Goal: Task Accomplishment & Management: Use online tool/utility

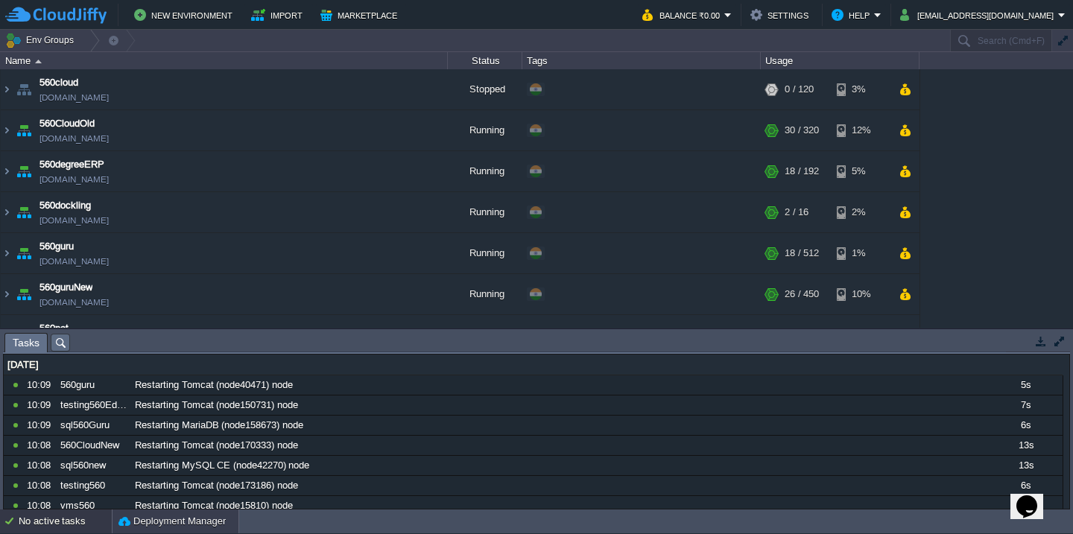
click at [160, 514] on button "Deployment Manager" at bounding box center [171, 521] width 107 height 15
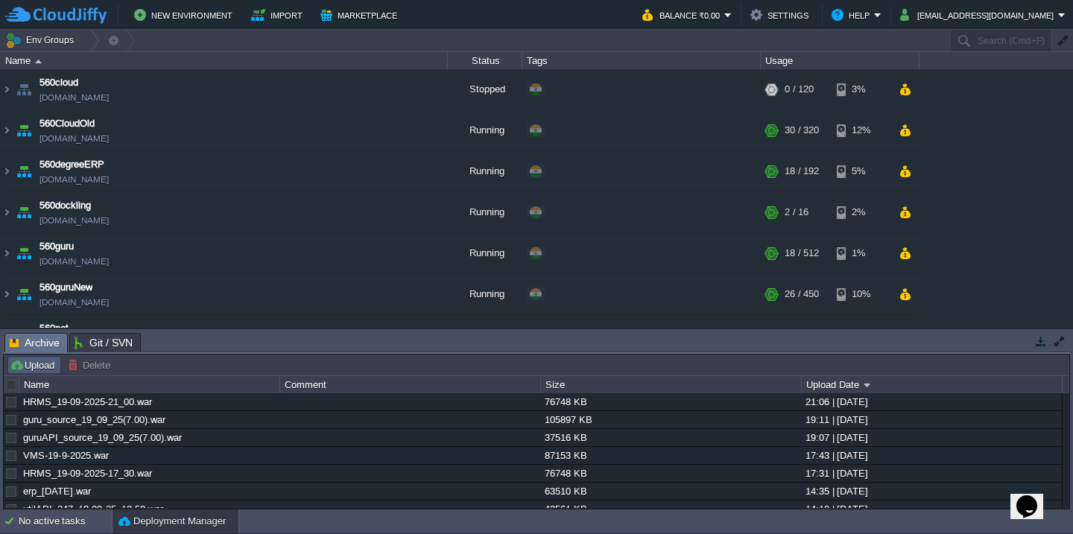
click at [42, 367] on button "Upload" at bounding box center [34, 364] width 49 height 13
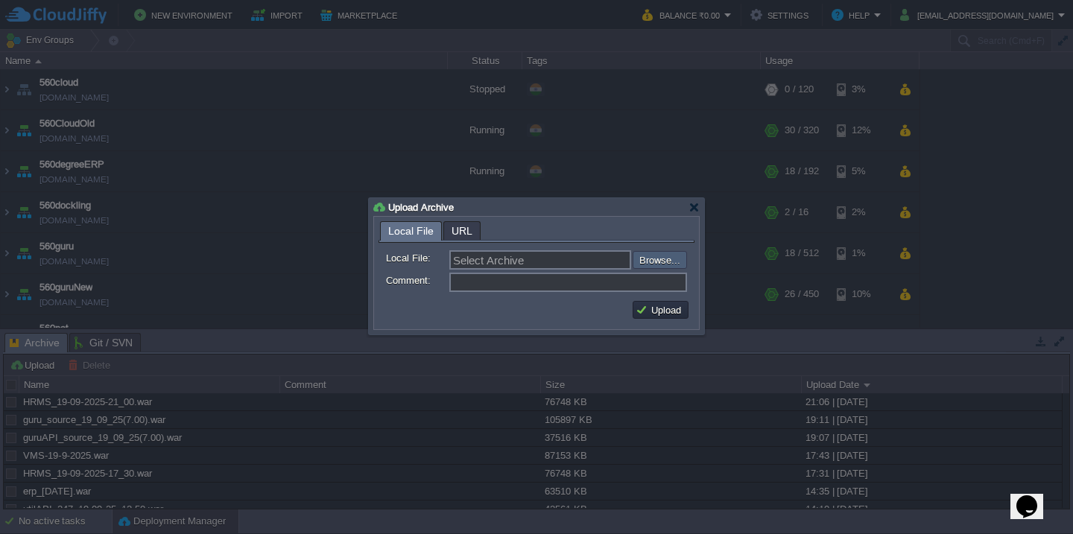
click at [667, 263] on input "file" at bounding box center [592, 260] width 188 height 18
type input "C:\fakepath\accountsRestAPI_35_20-09-2025_10-10.war"
type input "accountsRestAPI_35_20-09-2025_10-10.war"
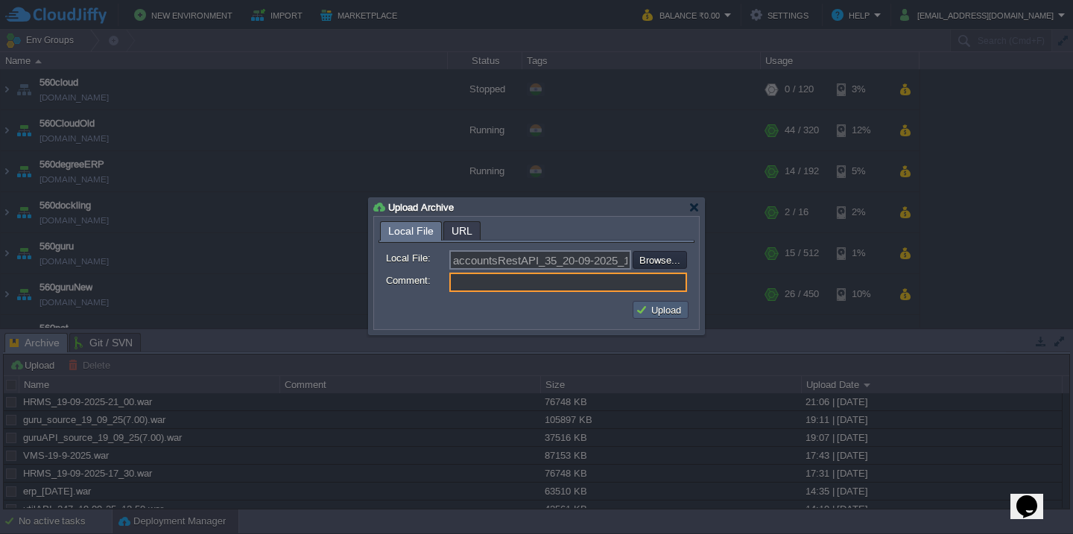
click at [661, 312] on button "Upload" at bounding box center [660, 309] width 50 height 13
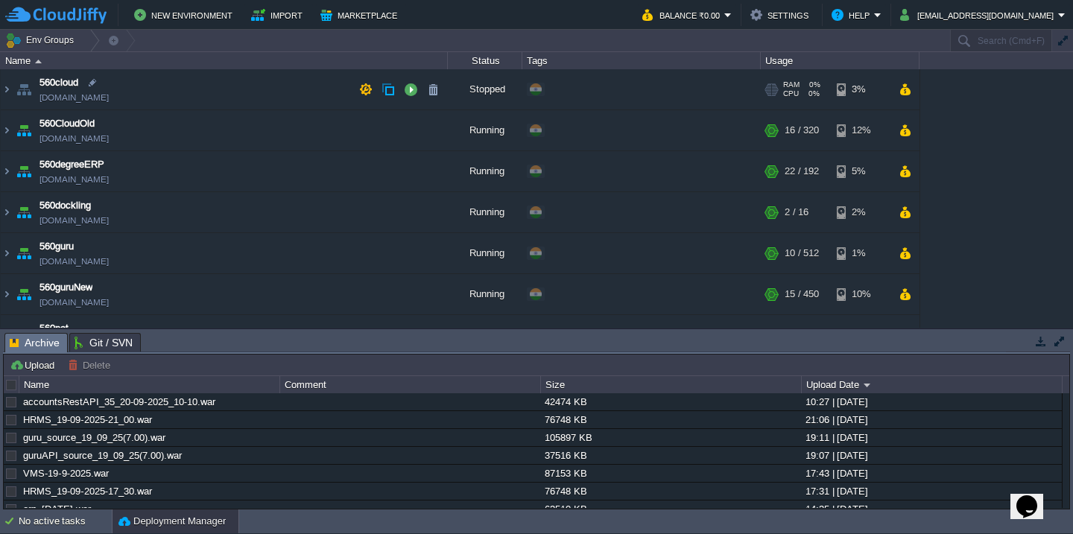
click at [196, 85] on td "560cloud [DOMAIN_NAME]" at bounding box center [224, 89] width 447 height 41
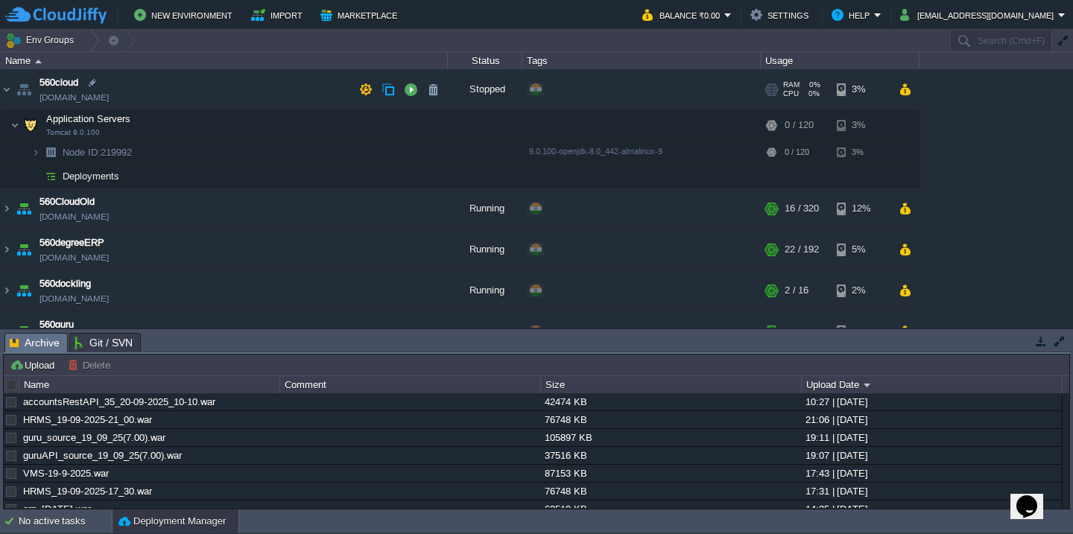
click at [188, 84] on td "560cloud [DOMAIN_NAME]" at bounding box center [224, 89] width 447 height 41
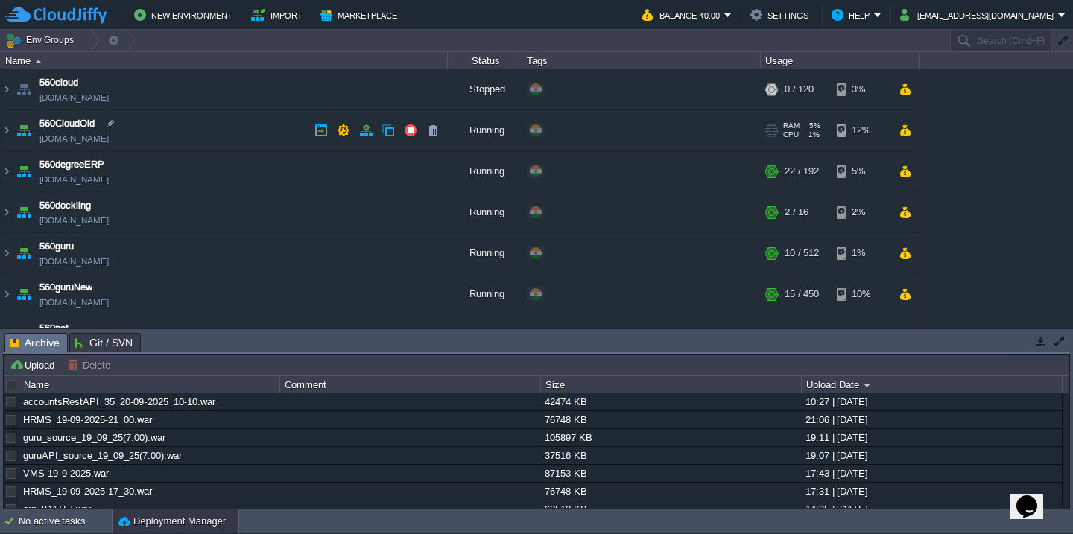
click at [183, 132] on td "560CloudOld [DOMAIN_NAME]" at bounding box center [224, 130] width 447 height 41
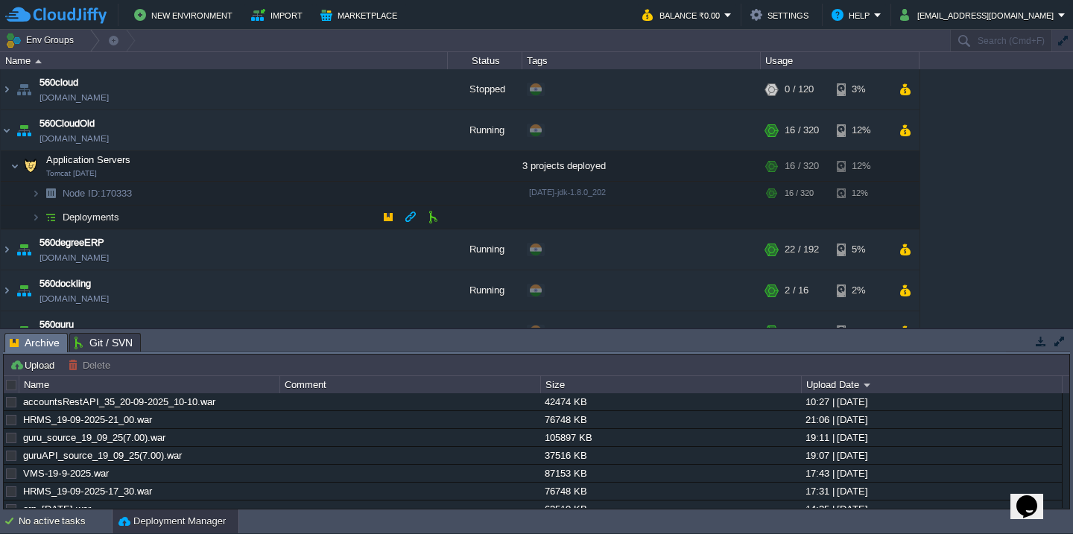
click at [181, 218] on td "Deployments" at bounding box center [224, 218] width 447 height 24
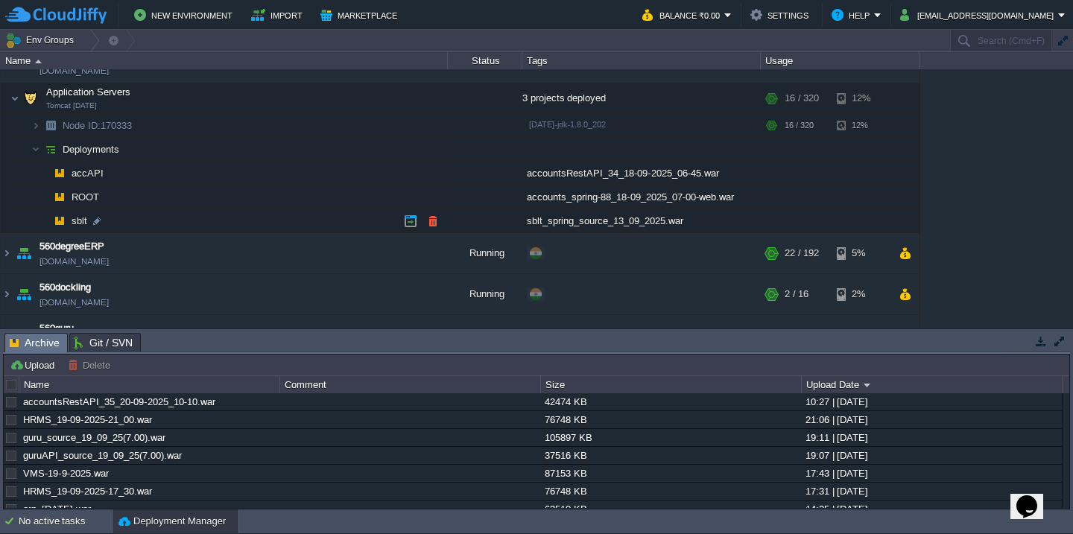
scroll to position [75, 0]
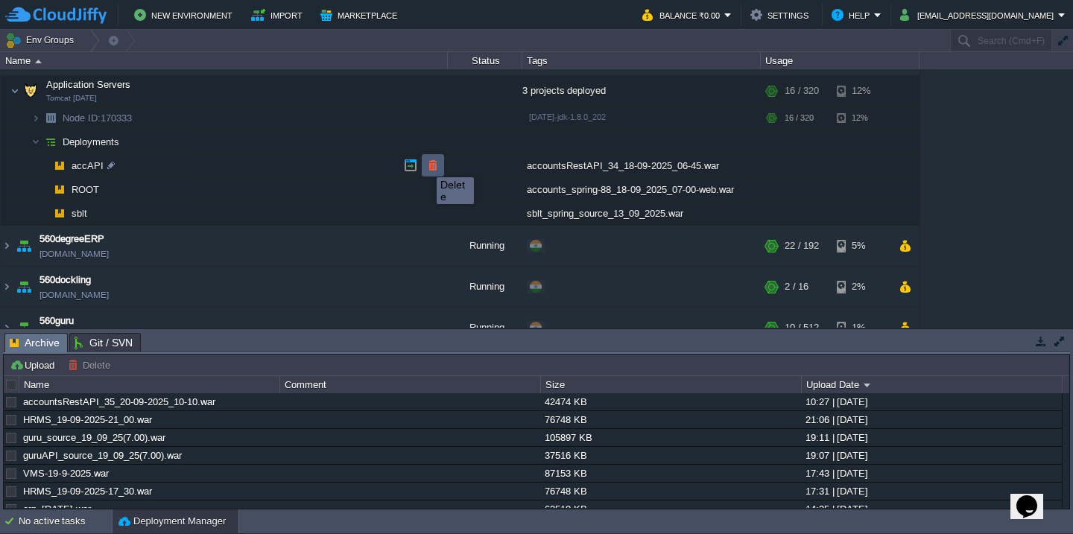
click at [426, 163] on button "button" at bounding box center [432, 165] width 13 height 13
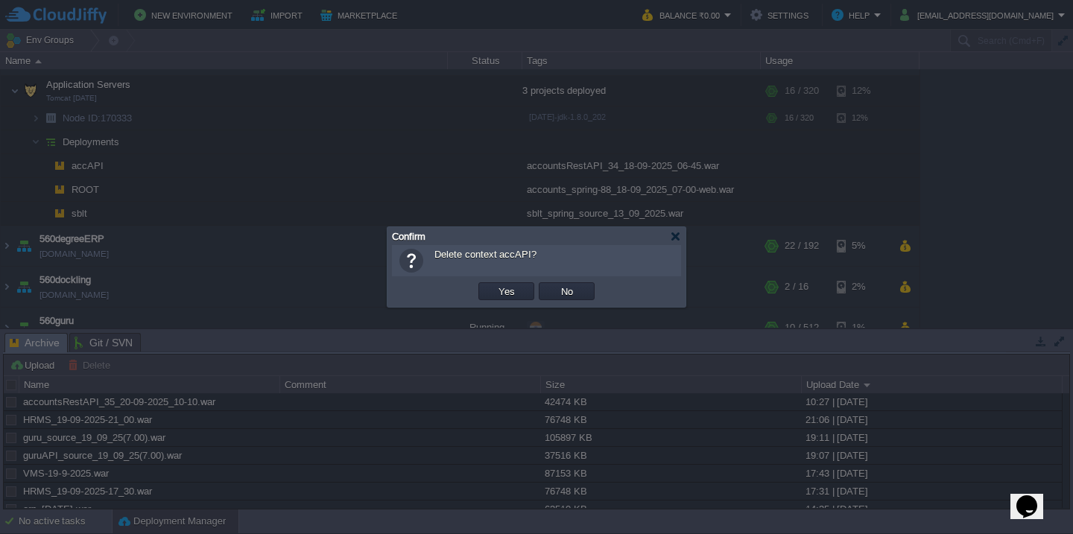
click at [494, 285] on button "Yes" at bounding box center [506, 291] width 25 height 13
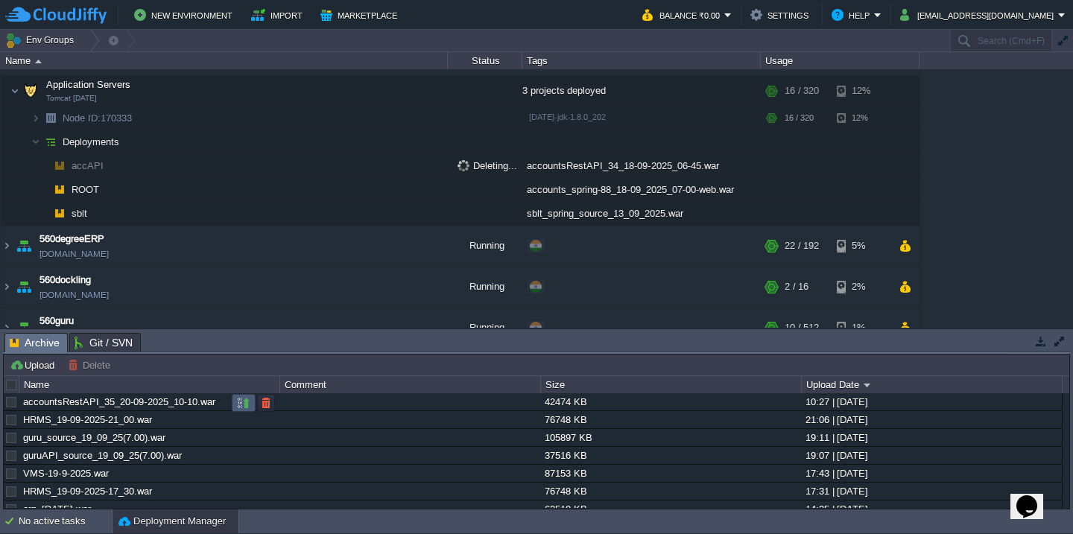
click at [245, 405] on button "button" at bounding box center [243, 402] width 13 height 13
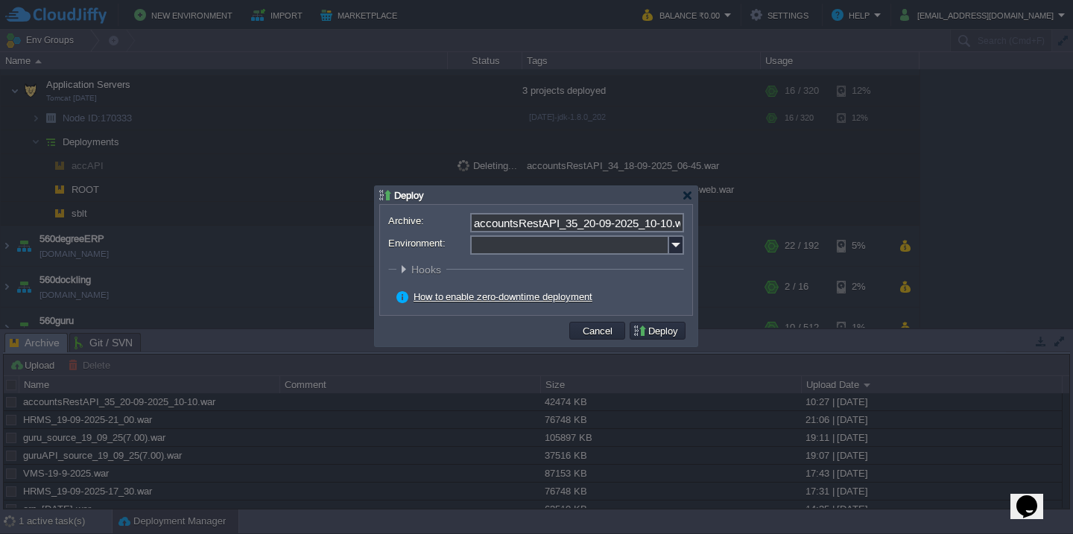
click at [562, 247] on input "Environment:" at bounding box center [569, 244] width 199 height 19
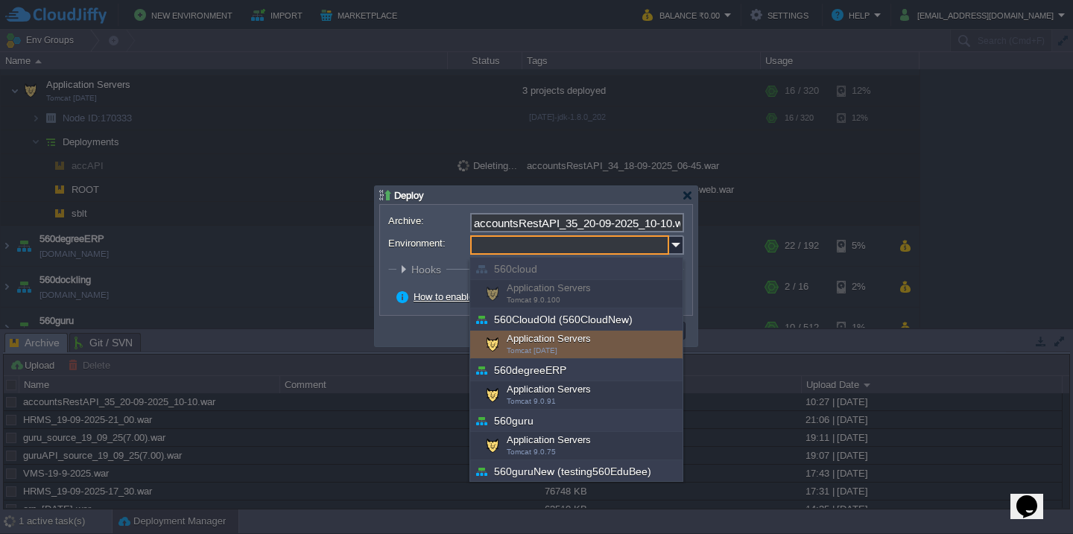
click at [542, 339] on div "Application Servers Tomcat [DATE]" at bounding box center [576, 345] width 212 height 28
type input "Application Servers (560CloudOld (560CloudNew))"
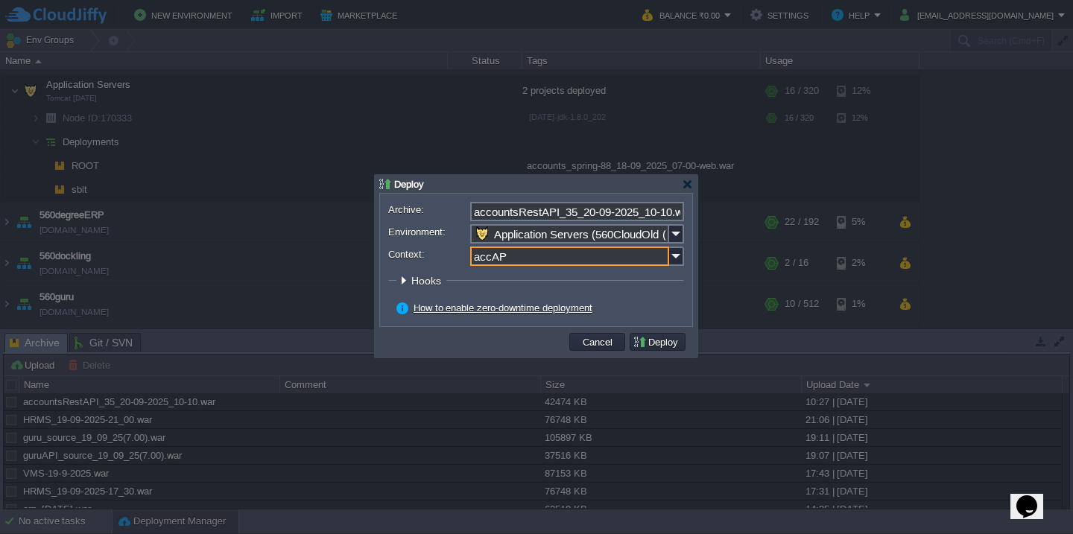
type input "accAPI"
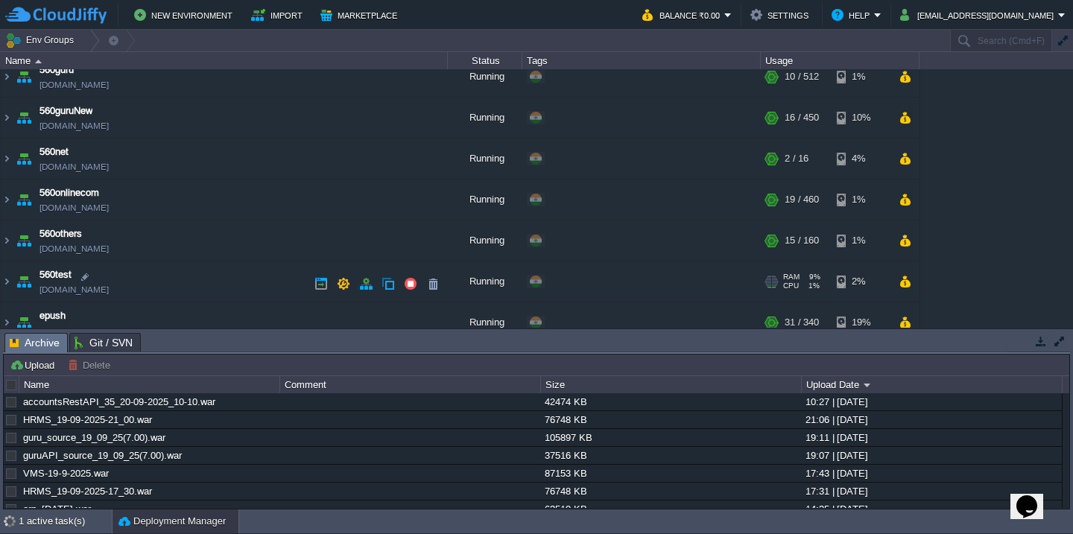
scroll to position [397, 0]
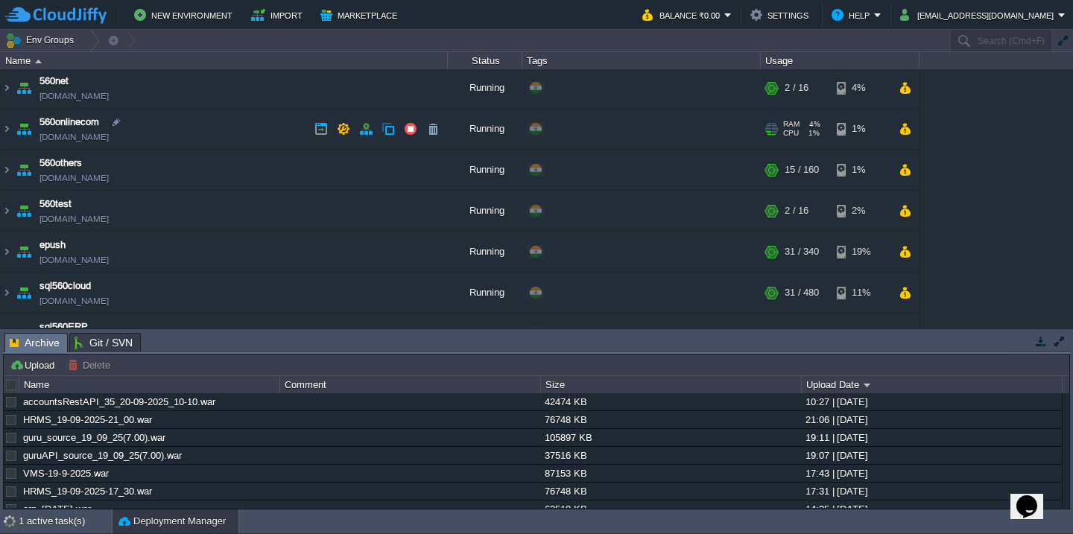
click at [232, 138] on td "560onlinecom [DOMAIN_NAME]" at bounding box center [224, 129] width 447 height 41
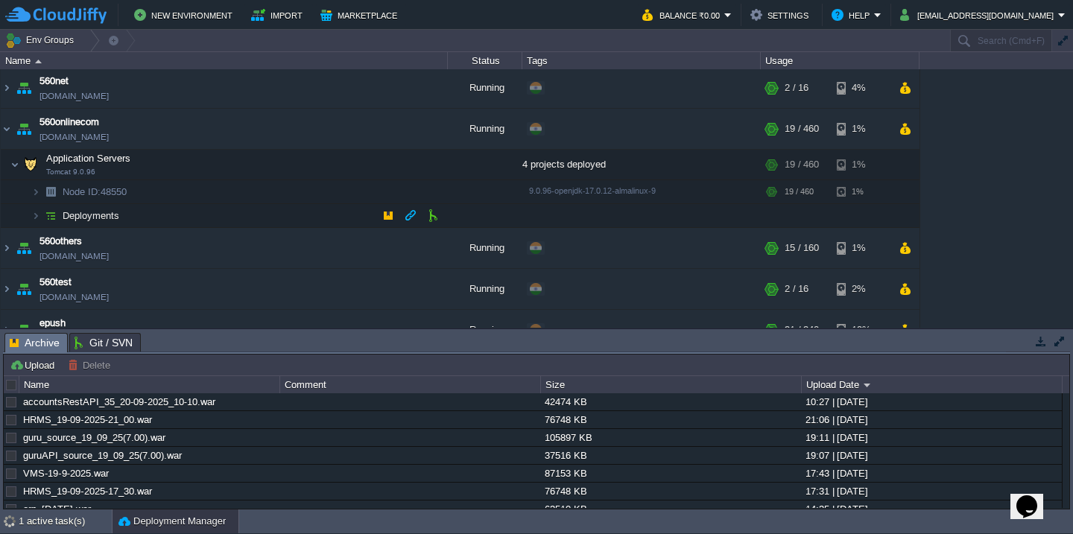
click at [229, 221] on td "Deployments" at bounding box center [224, 216] width 447 height 24
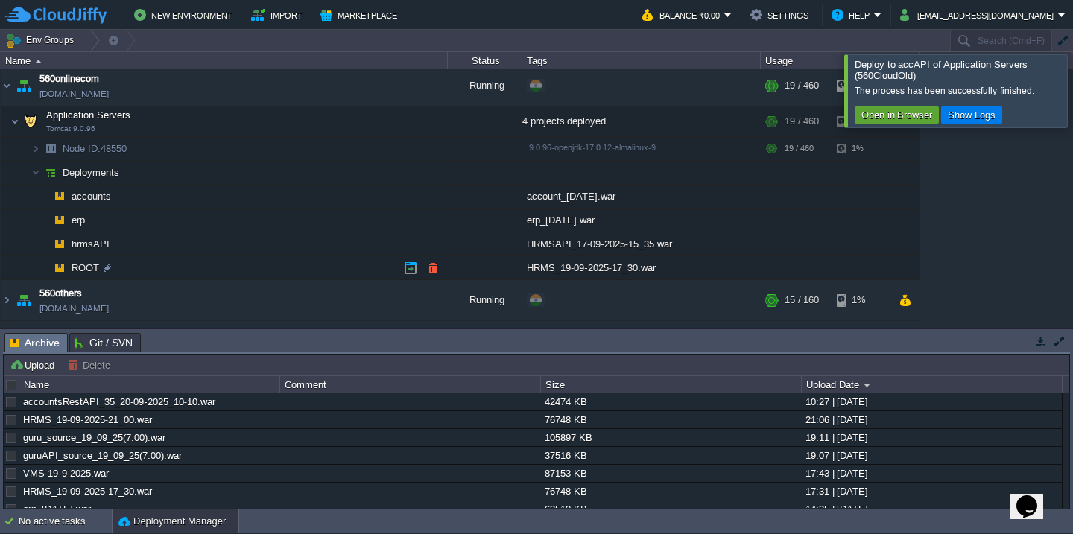
scroll to position [440, 0]
click at [440, 269] on td at bounding box center [433, 267] width 22 height 22
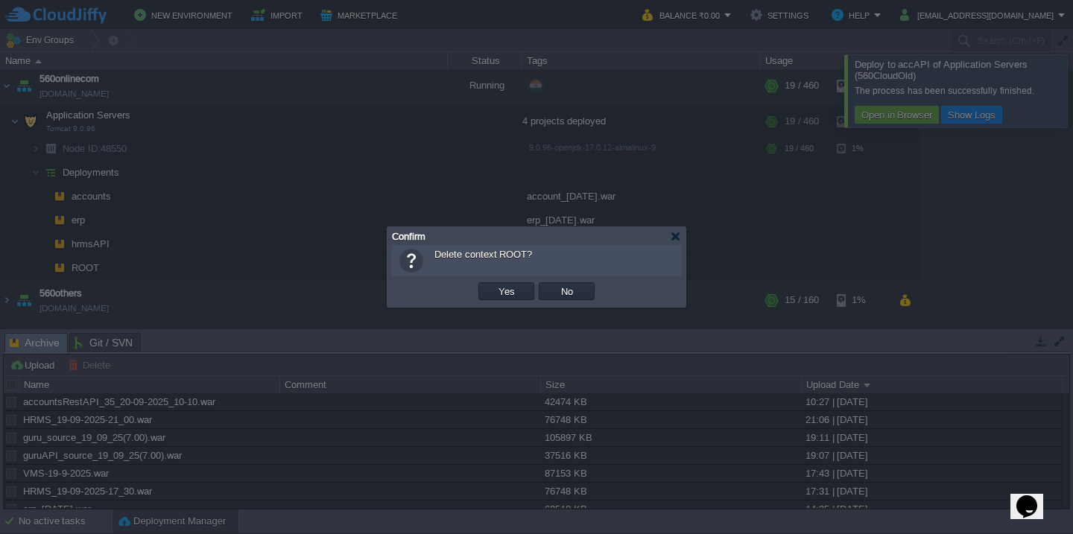
click at [494, 285] on button "Yes" at bounding box center [506, 291] width 25 height 13
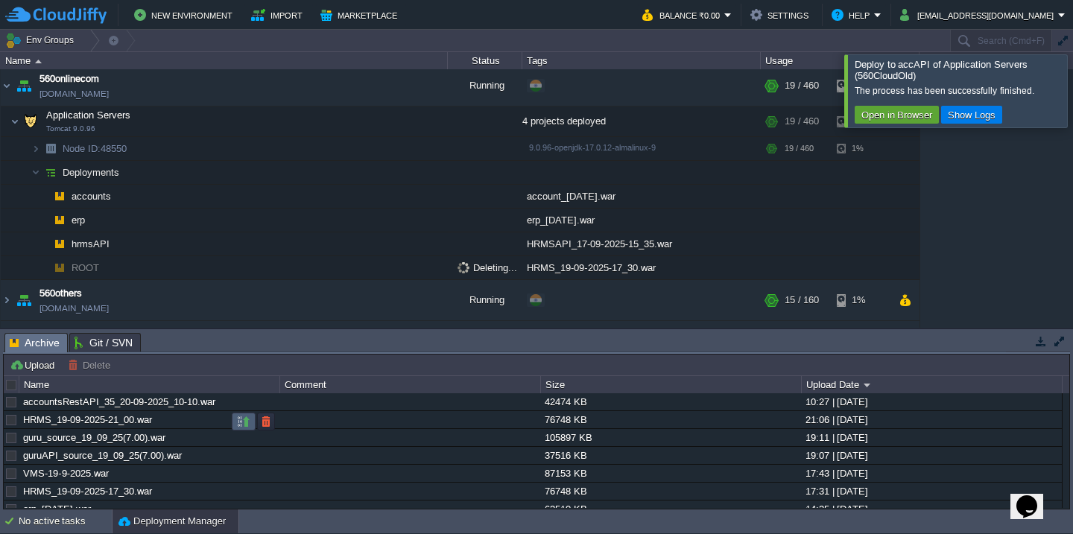
click at [237, 422] on button "button" at bounding box center [243, 421] width 13 height 13
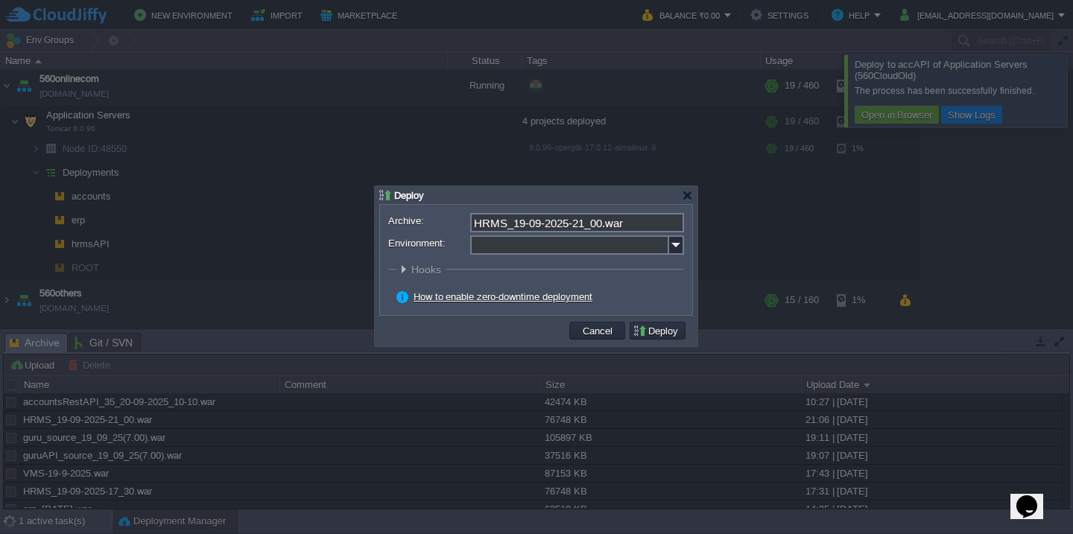
click at [512, 250] on input "Environment:" at bounding box center [569, 244] width 199 height 19
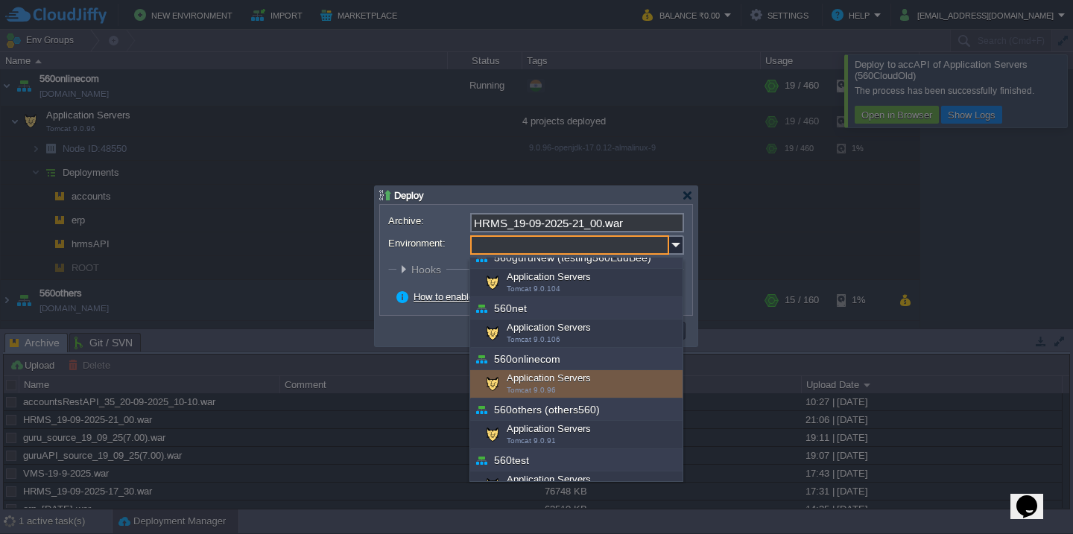
scroll to position [0, 0]
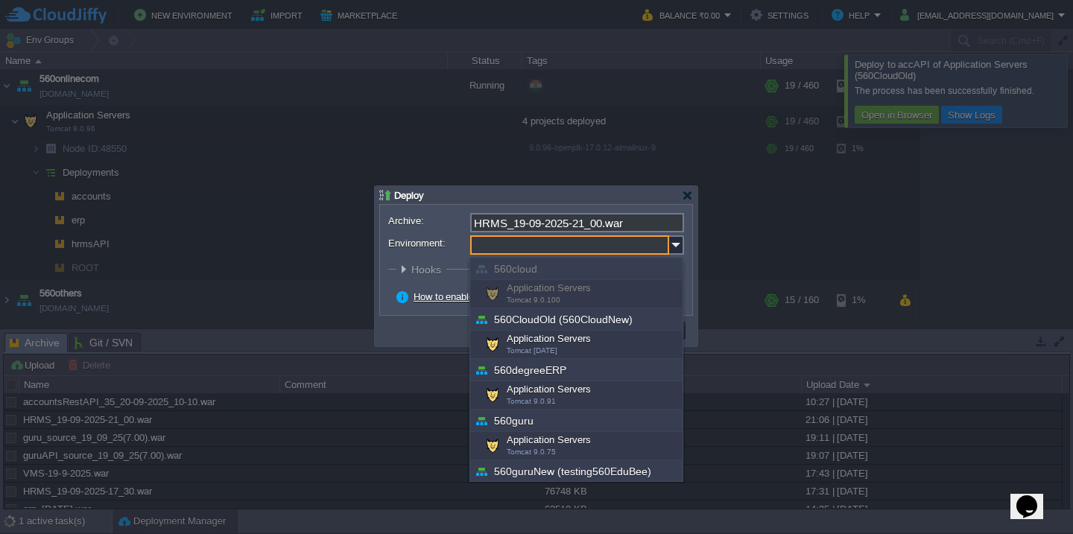
type input "Application Servers (560degreeERP)"
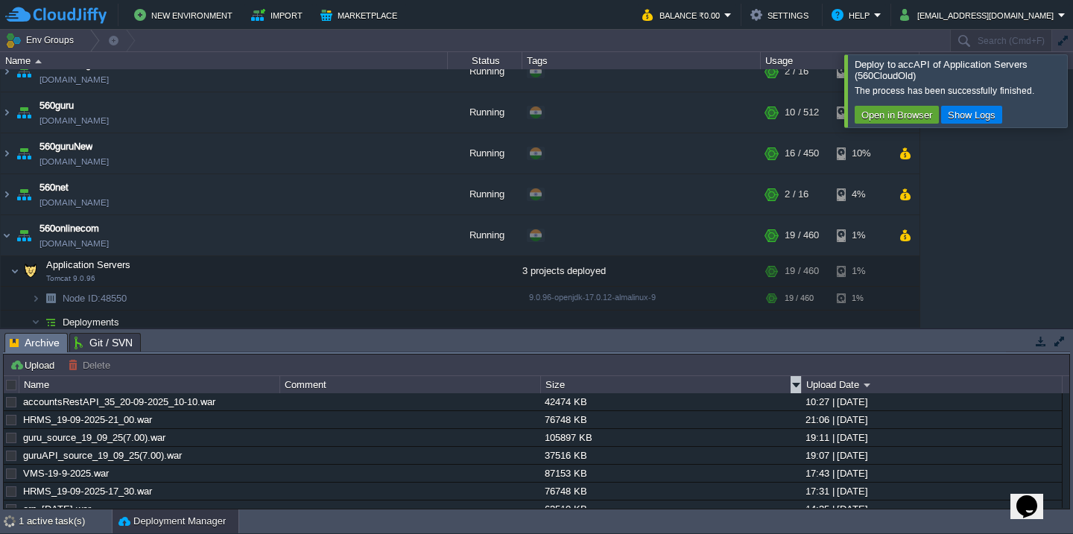
scroll to position [276, 0]
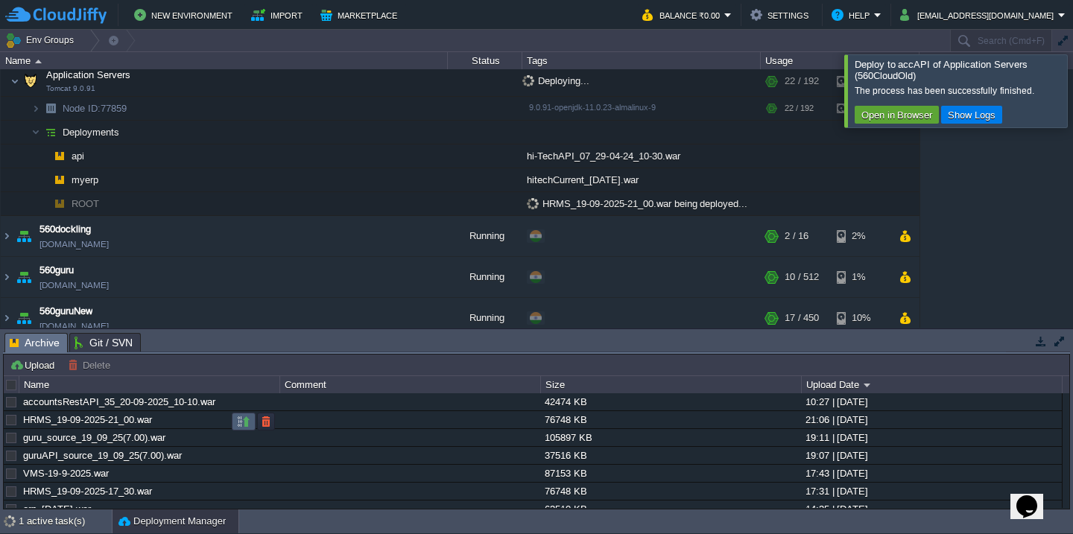
click at [241, 421] on button "button" at bounding box center [243, 421] width 13 height 13
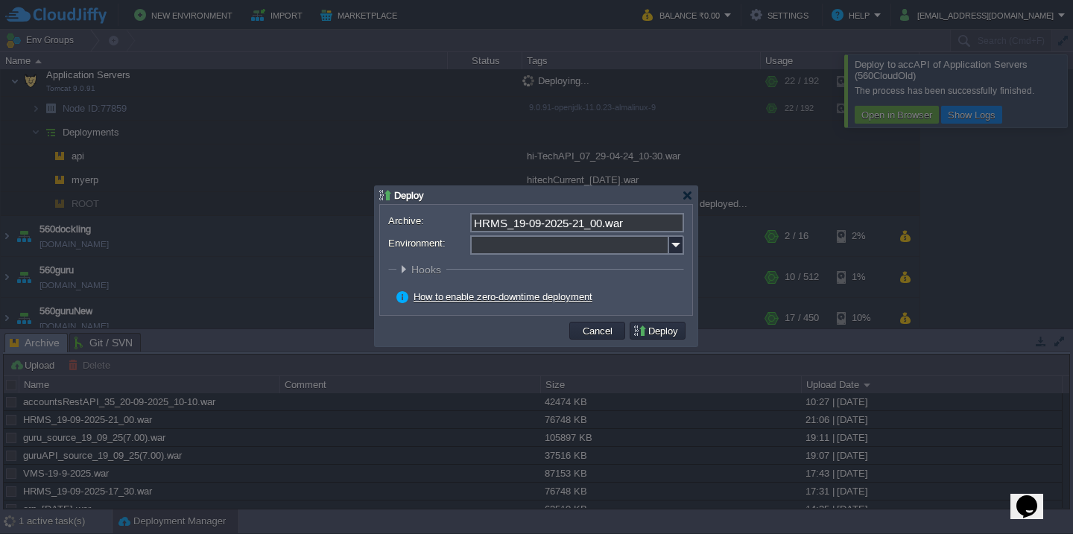
click at [548, 250] on input "Environment:" at bounding box center [569, 244] width 199 height 19
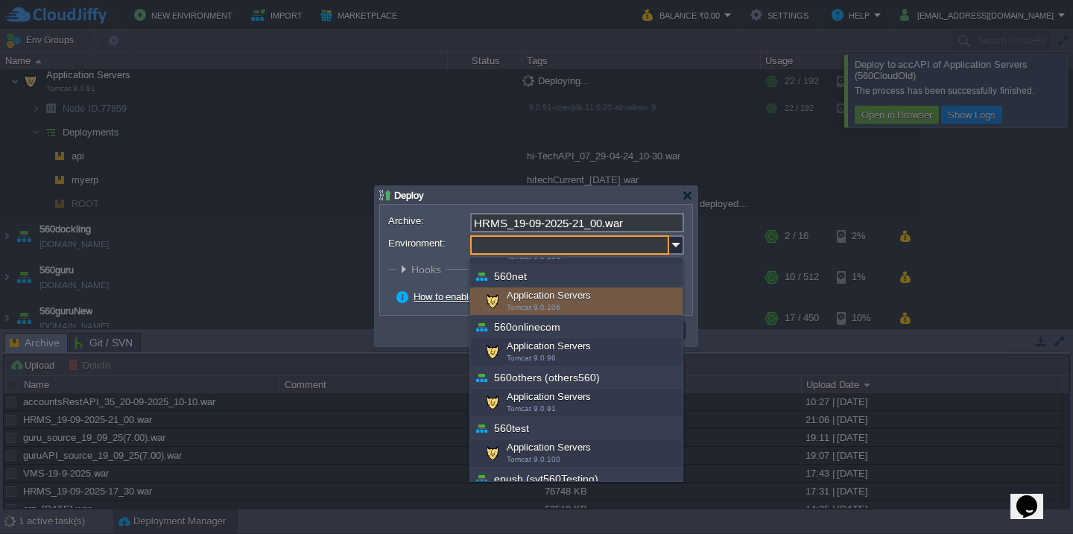
scroll to position [258, 0]
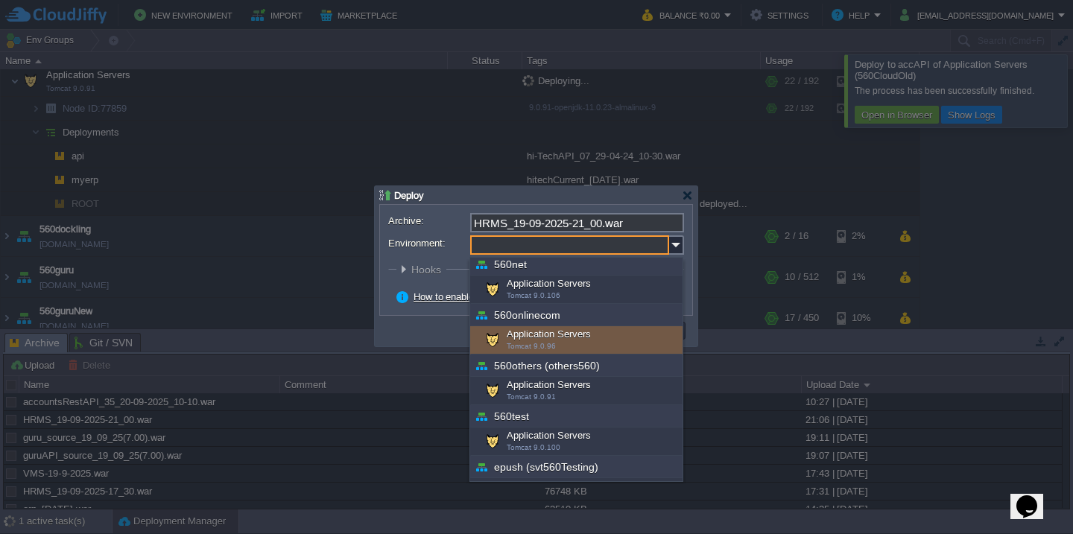
click at [536, 340] on div "Application Servers Tomcat 9.0.96" at bounding box center [576, 340] width 212 height 28
type input "Application Servers (560onlinecom)"
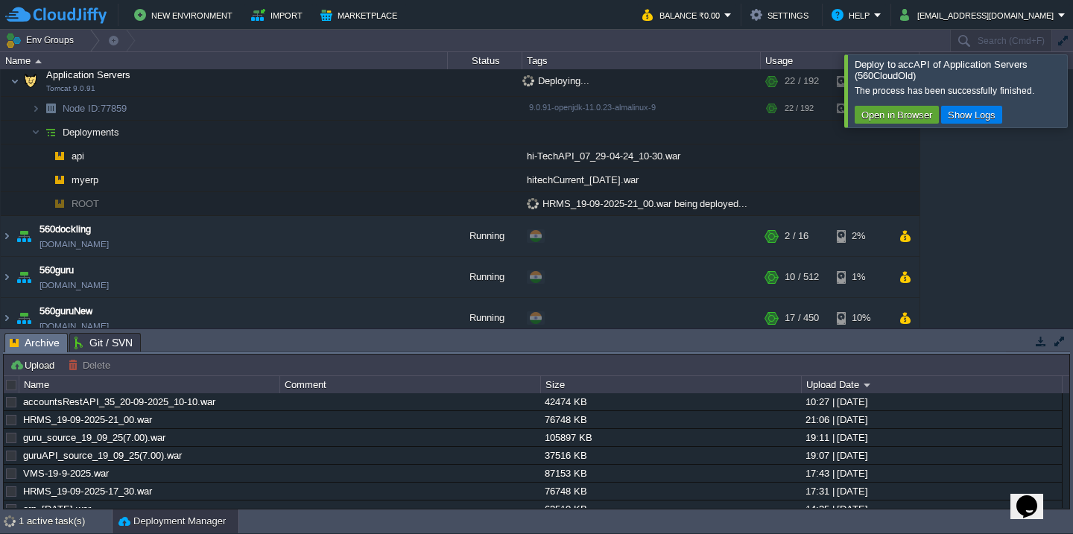
scroll to position [536, 0]
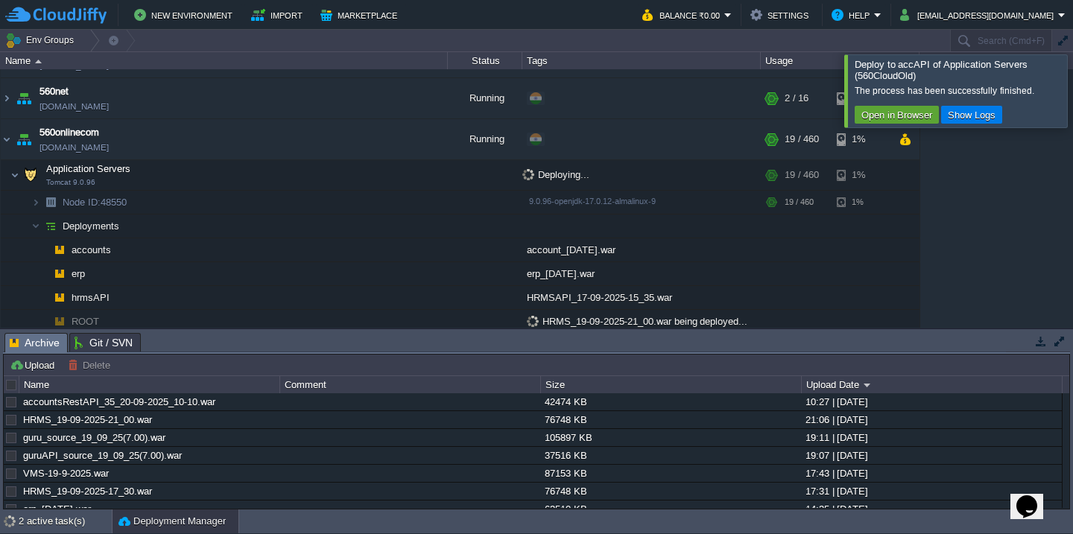
click at [1072, 87] on div at bounding box center [1091, 90] width 0 height 72
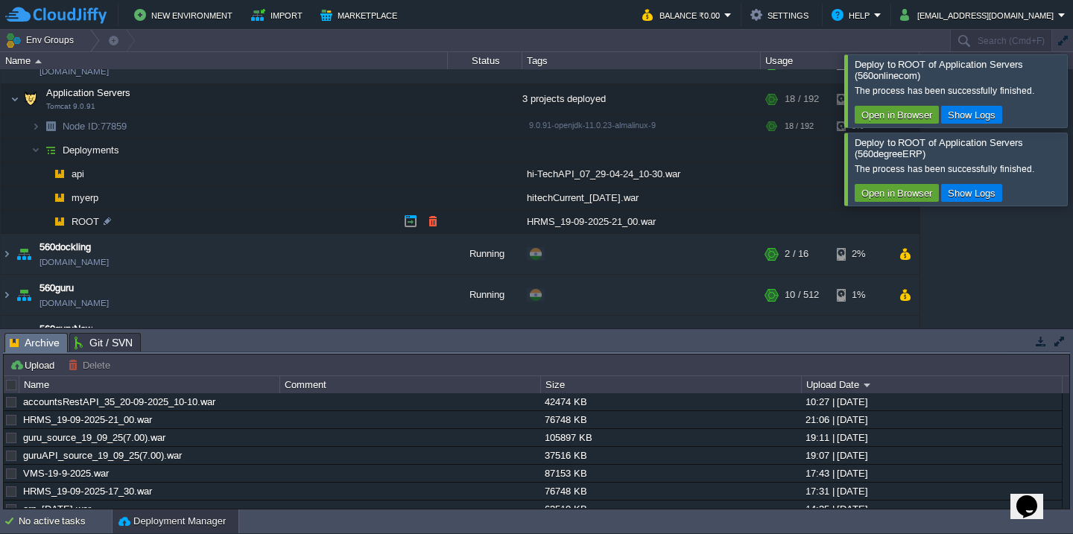
scroll to position [242, 0]
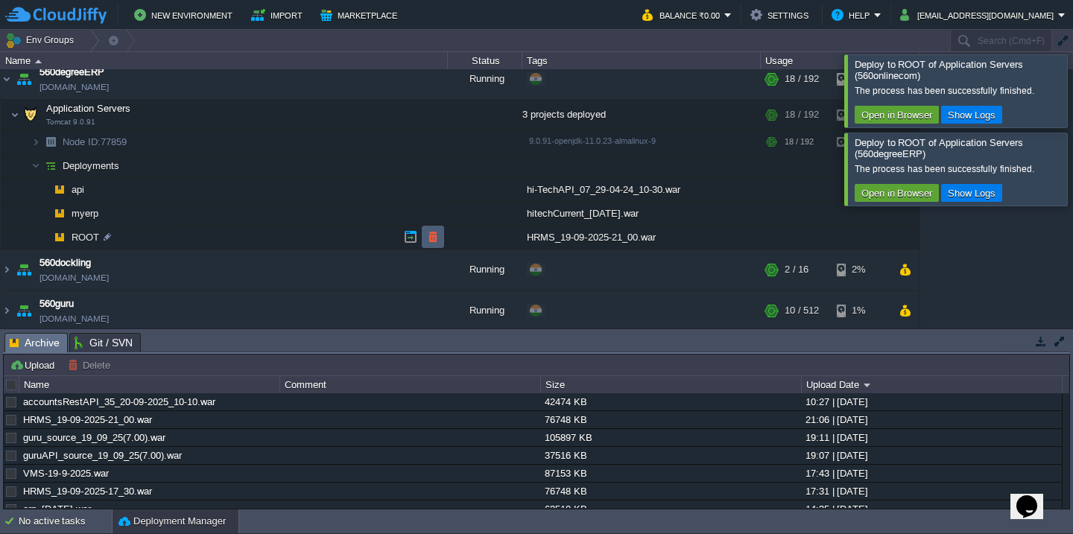
click at [442, 228] on td at bounding box center [433, 237] width 22 height 22
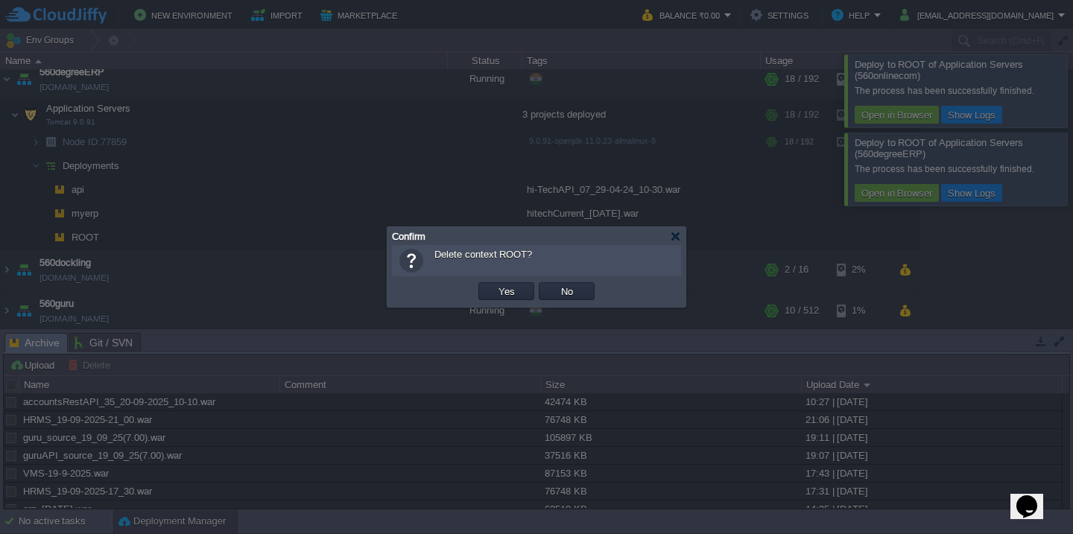
click at [494, 285] on button "Yes" at bounding box center [506, 291] width 25 height 13
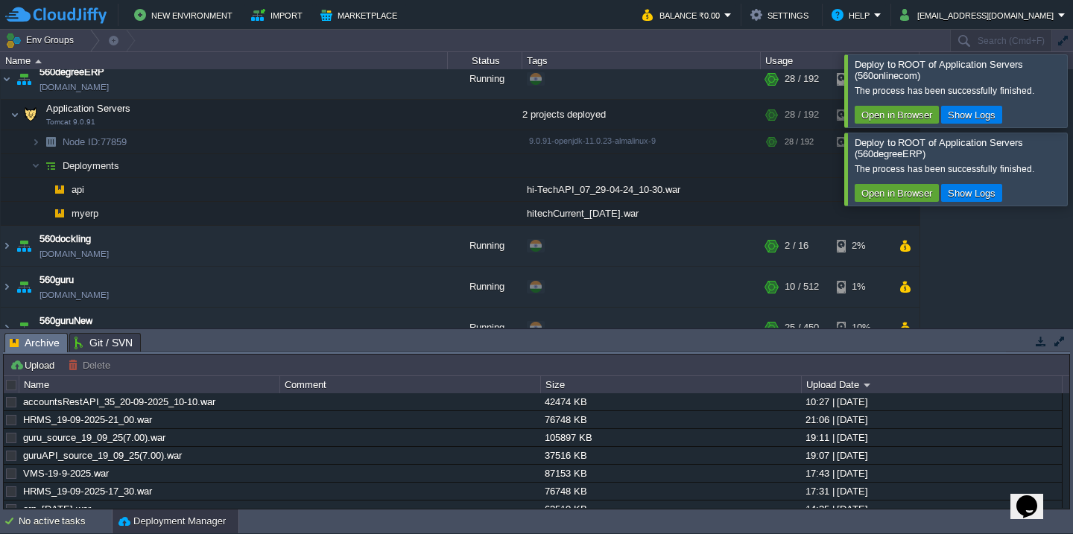
click at [1072, 89] on div at bounding box center [1091, 90] width 0 height 72
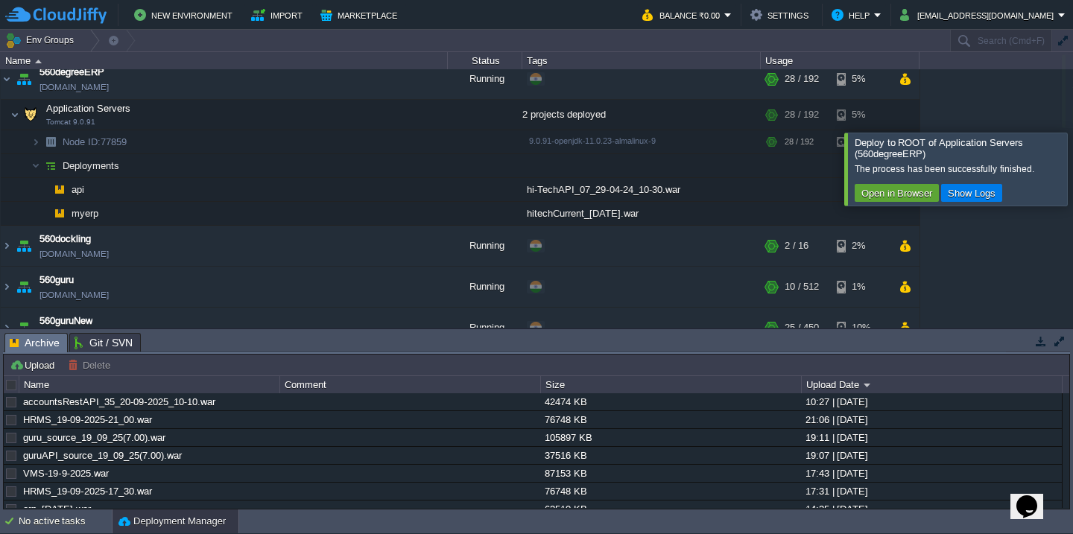
click at [1067, 133] on div at bounding box center [1067, 169] width 0 height 72
